Goal: Book appointment/travel/reservation

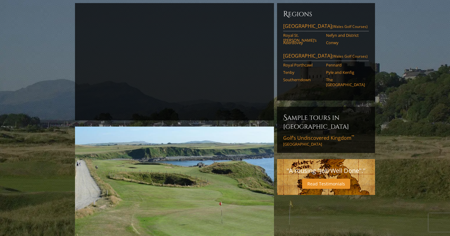
scroll to position [79, 0]
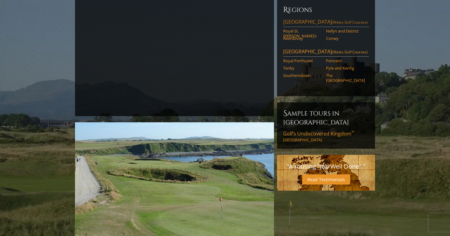
click at [303, 18] on link "[GEOGRAPHIC_DATA] ([GEOGRAPHIC_DATA] Golf Courses)" at bounding box center [326, 22] width 86 height 9
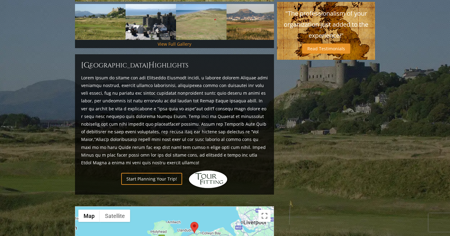
scroll to position [218, 0]
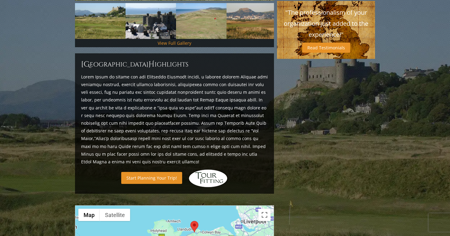
click at [166, 172] on link "Start Planning Your Trip!" at bounding box center [151, 178] width 61 height 12
